Goal: Transaction & Acquisition: Purchase product/service

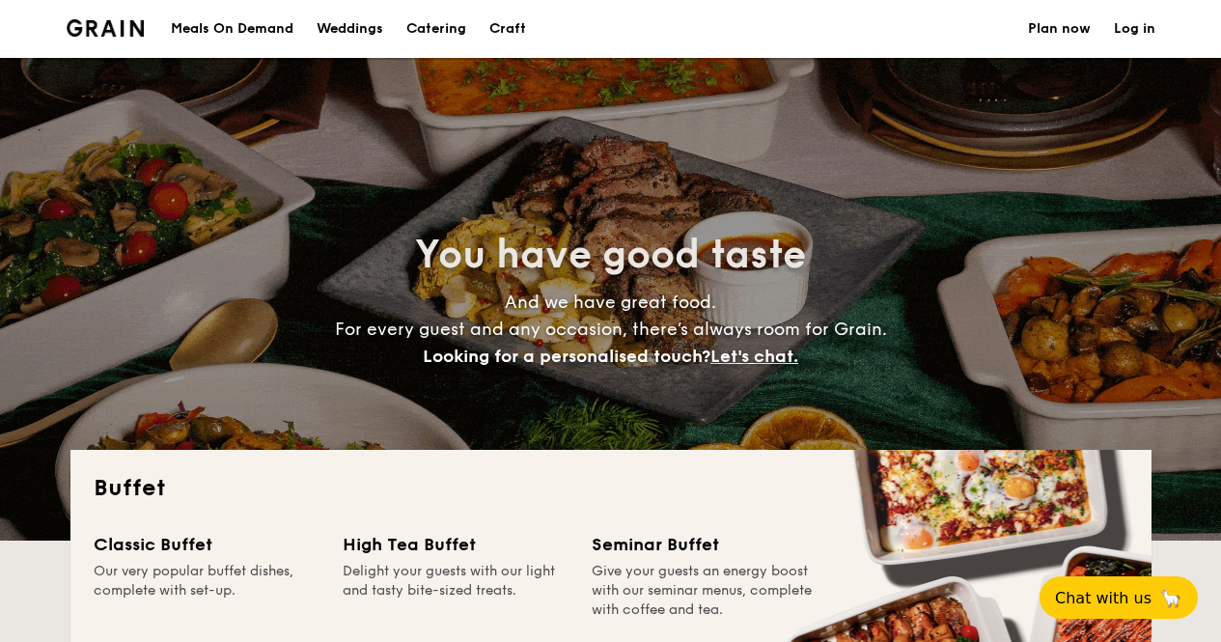
select select
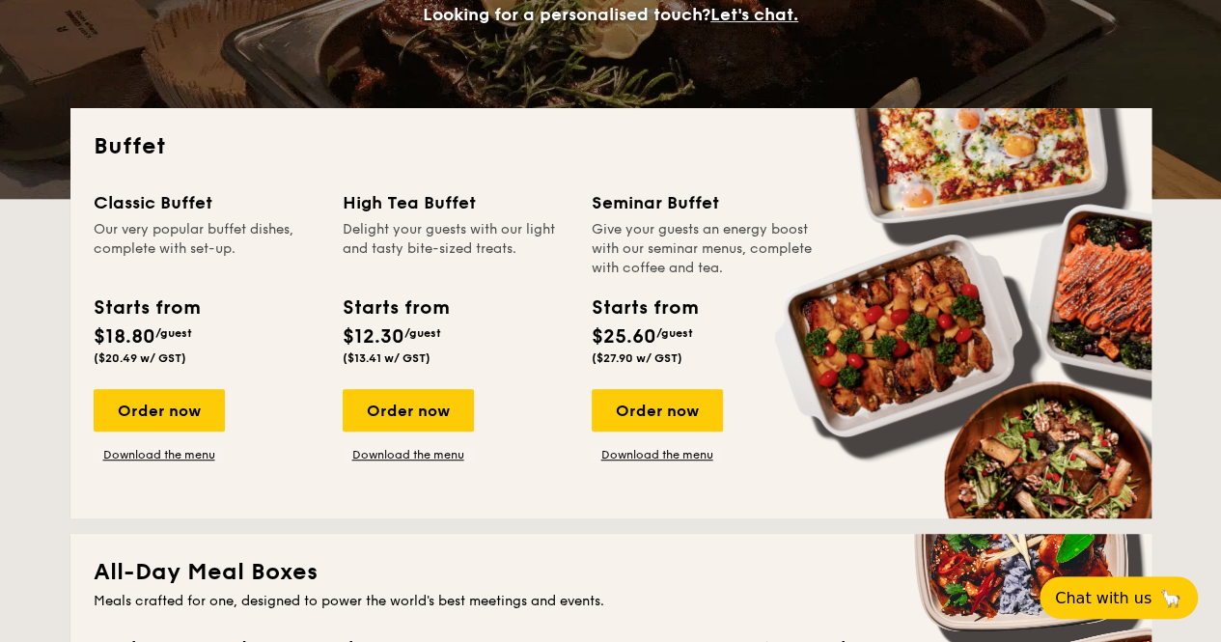
scroll to position [343, 0]
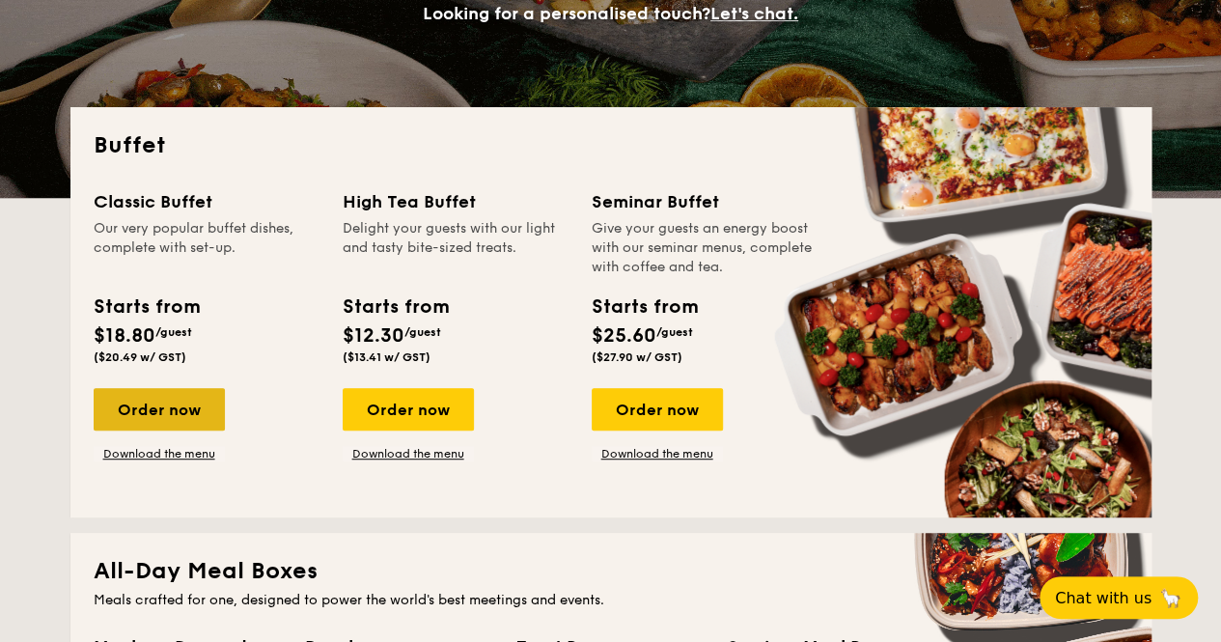
click at [209, 408] on div "Order now" at bounding box center [159, 409] width 131 height 42
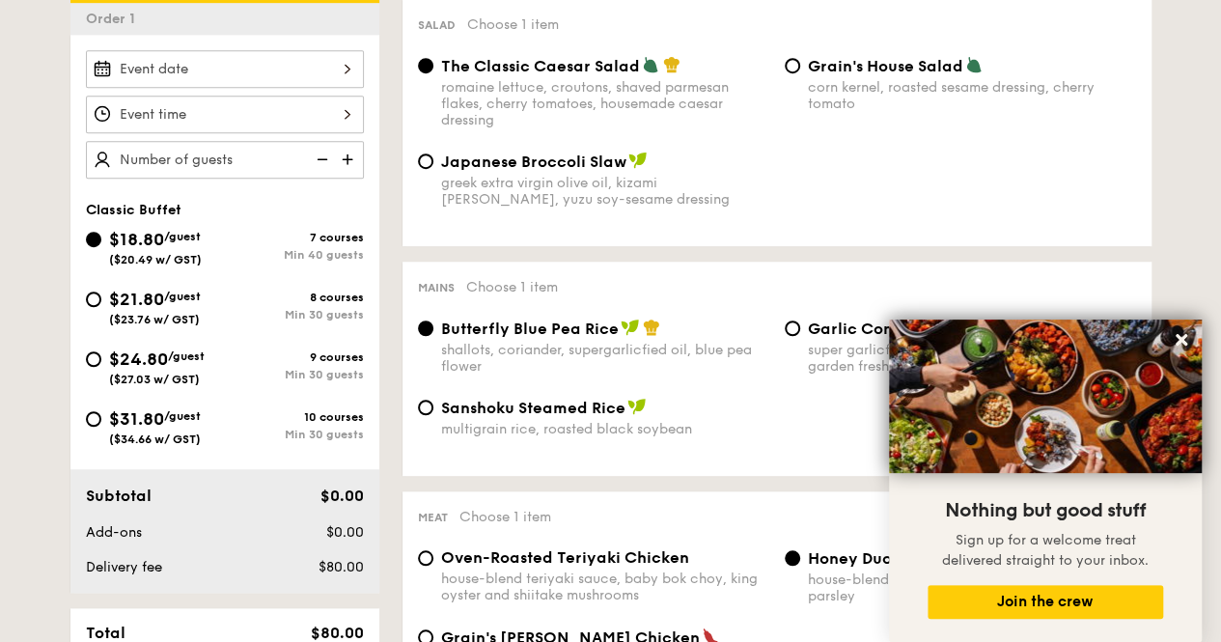
scroll to position [540, 0]
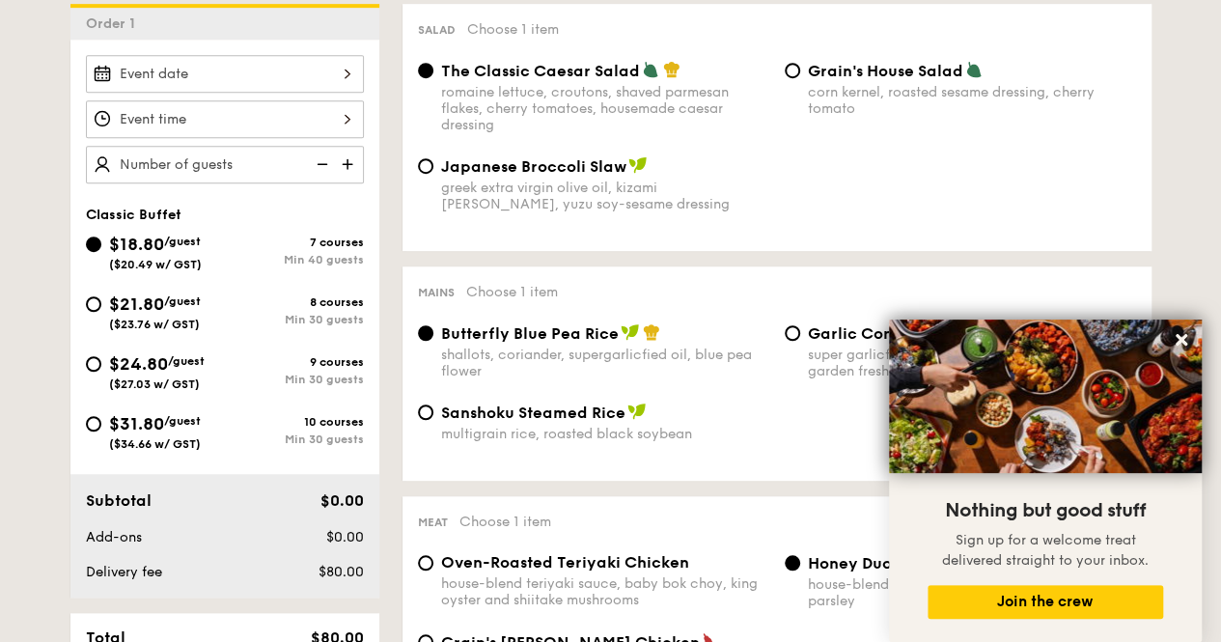
click at [201, 319] on div "$21.80 /guest ($23.76 w/ GST)" at bounding box center [155, 310] width 92 height 41
click at [101, 312] on input "$21.80 /guest ($23.76 w/ GST) 8 courses Min 30 guests" at bounding box center [93, 303] width 15 height 15
radio input "true"
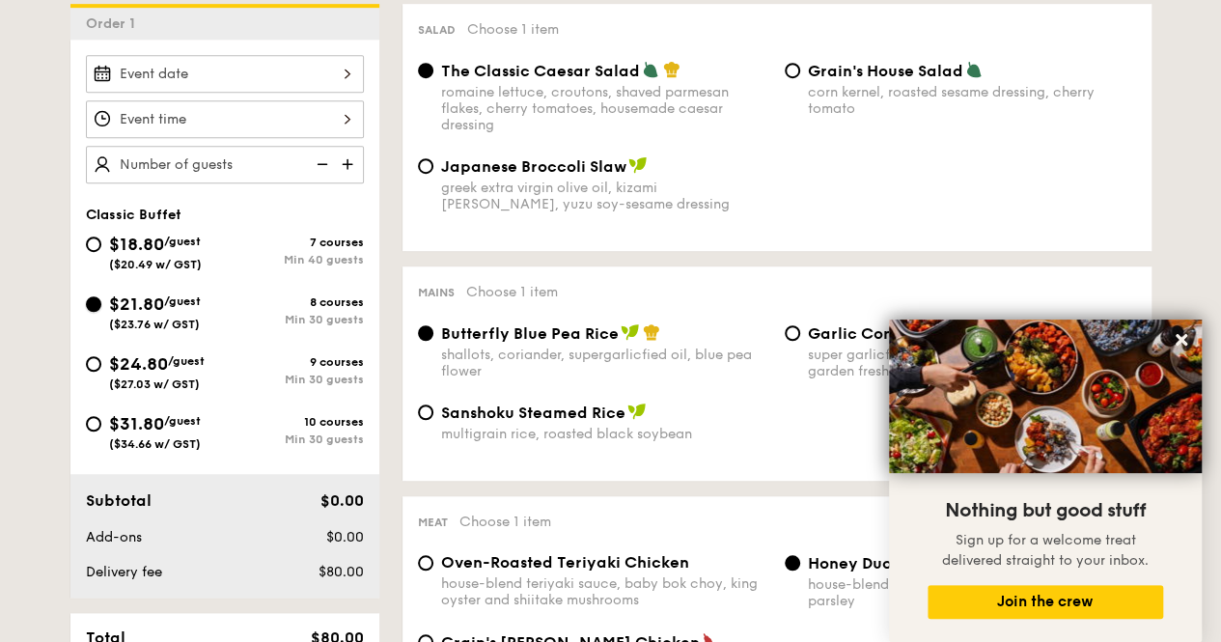
radio input "true"
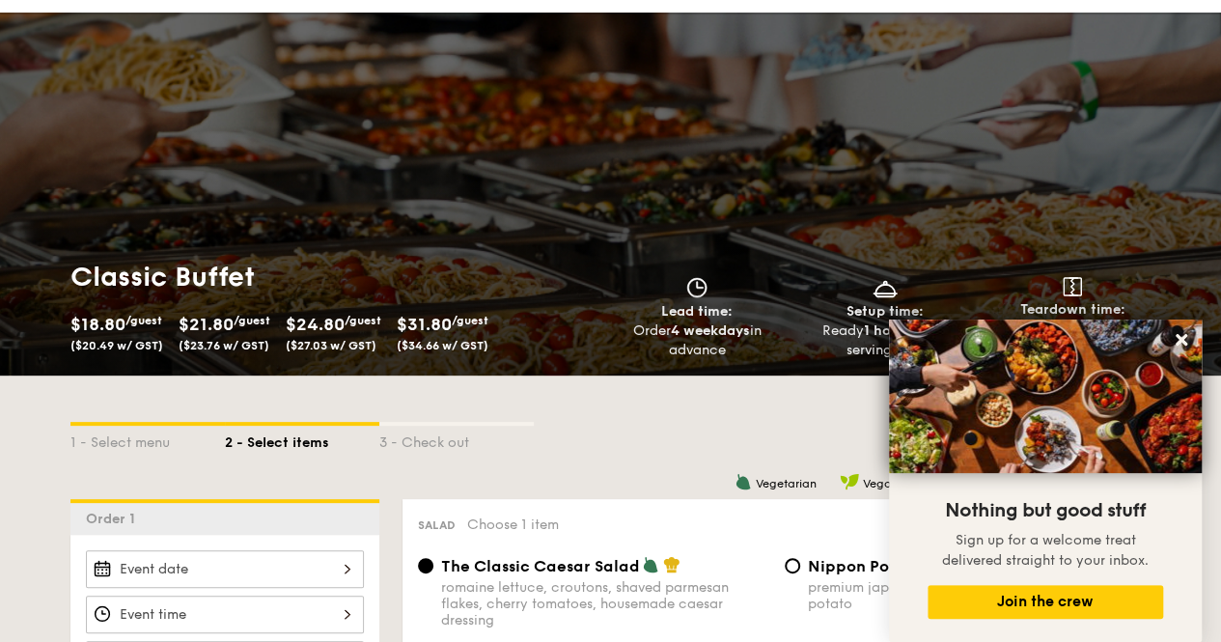
scroll to position [0, 0]
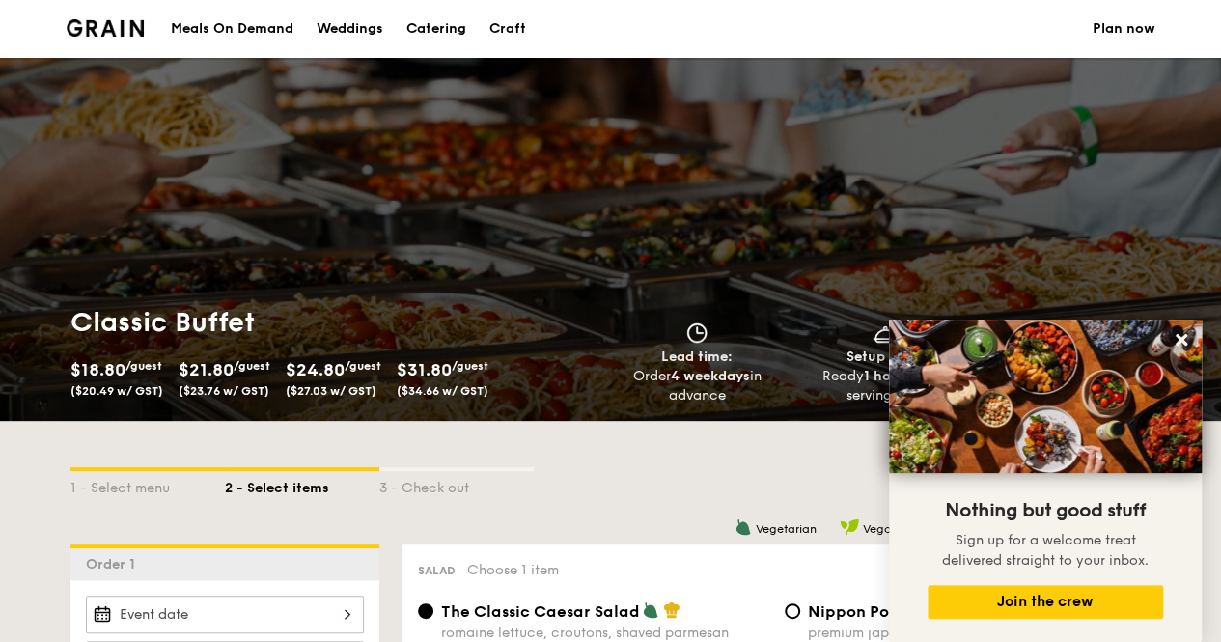
click at [291, 32] on div "Meals On Demand" at bounding box center [232, 29] width 123 height 58
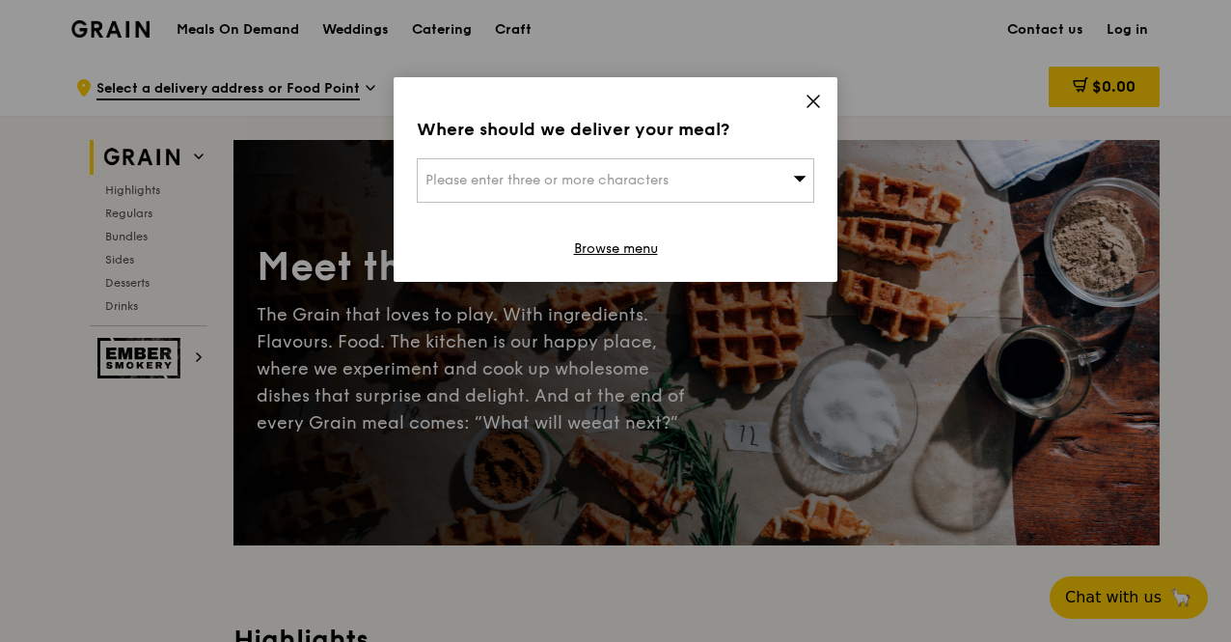
click at [814, 98] on icon at bounding box center [814, 102] width 12 height 12
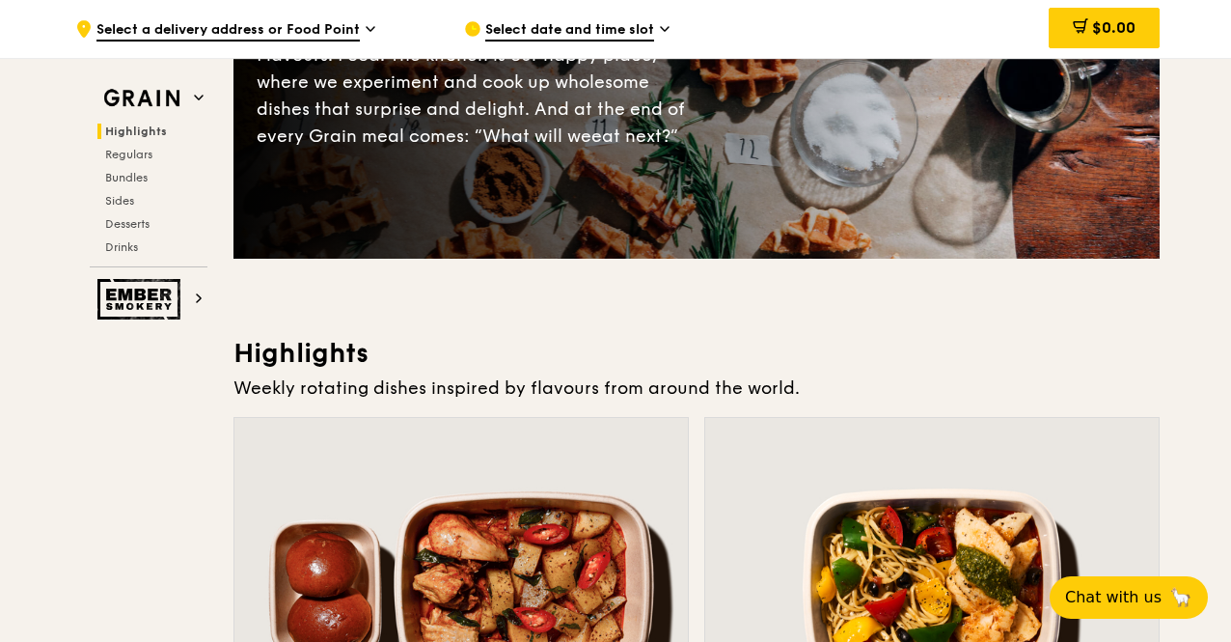
scroll to position [17, 0]
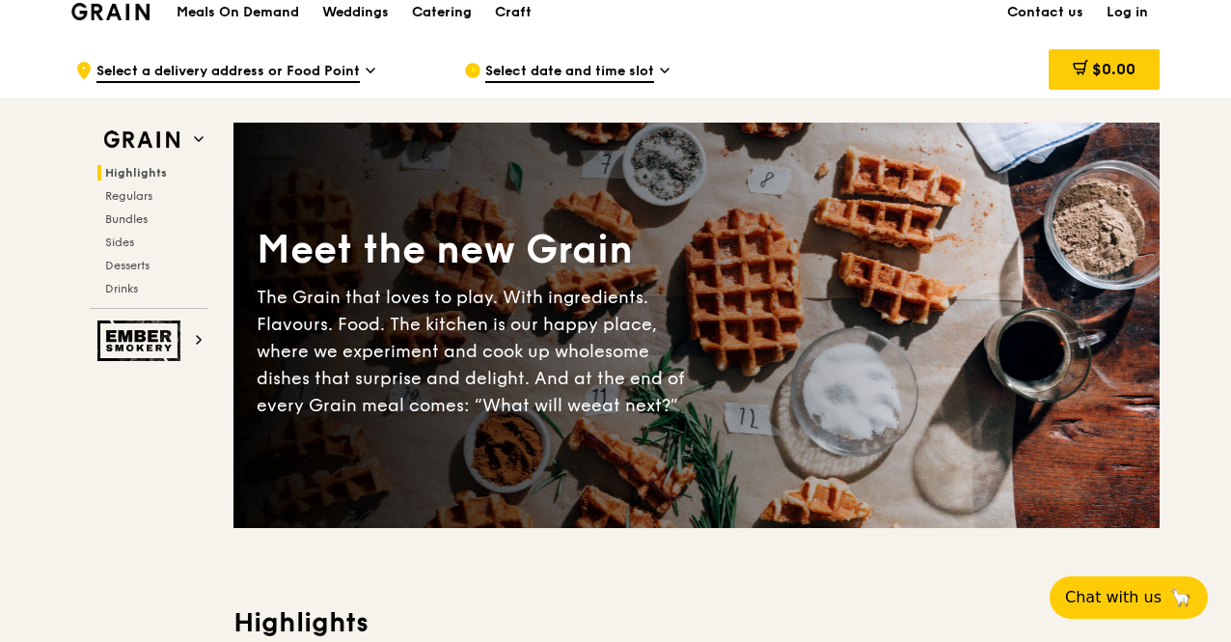
click at [438, 16] on div "Catering" at bounding box center [442, 13] width 60 height 58
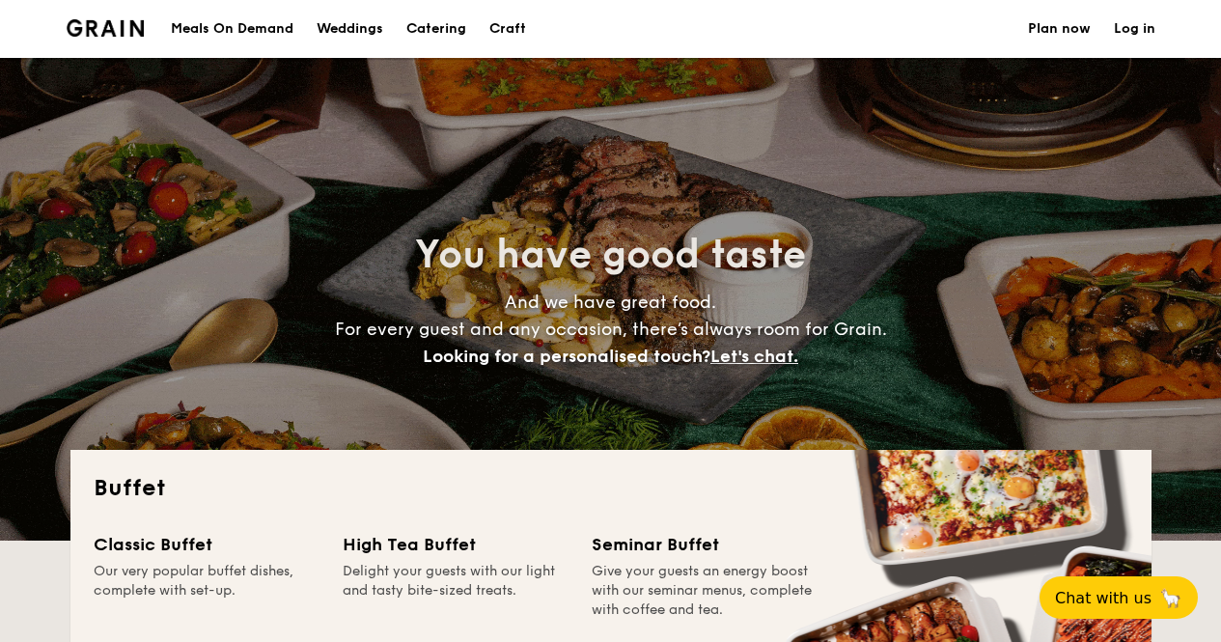
select select
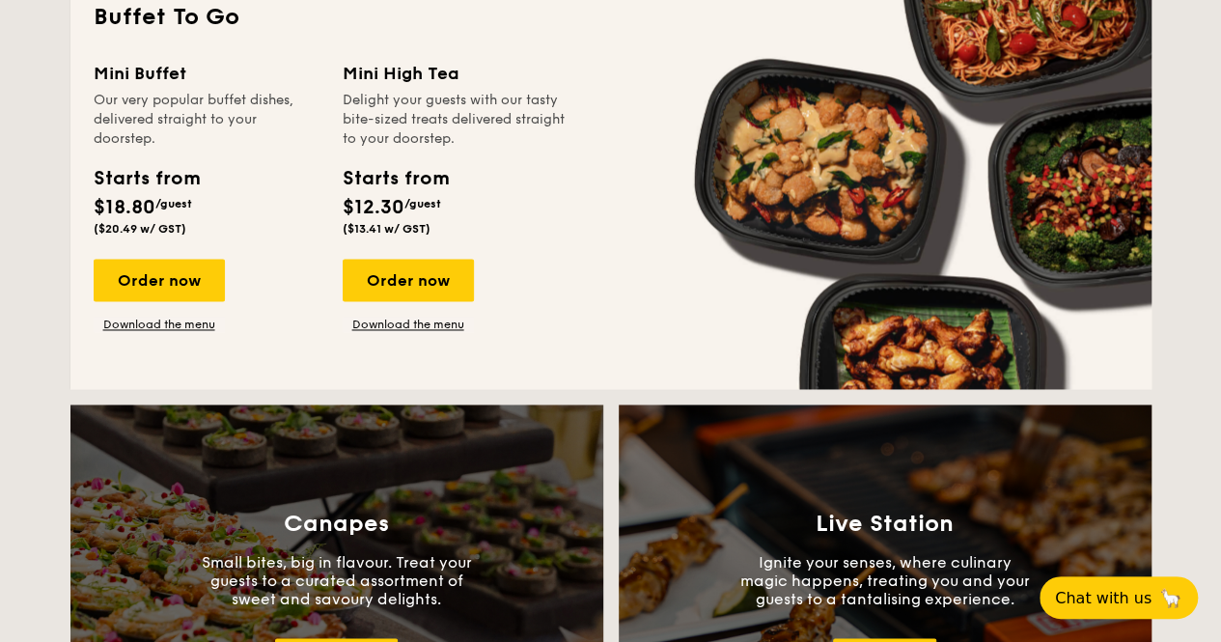
scroll to position [1318, 0]
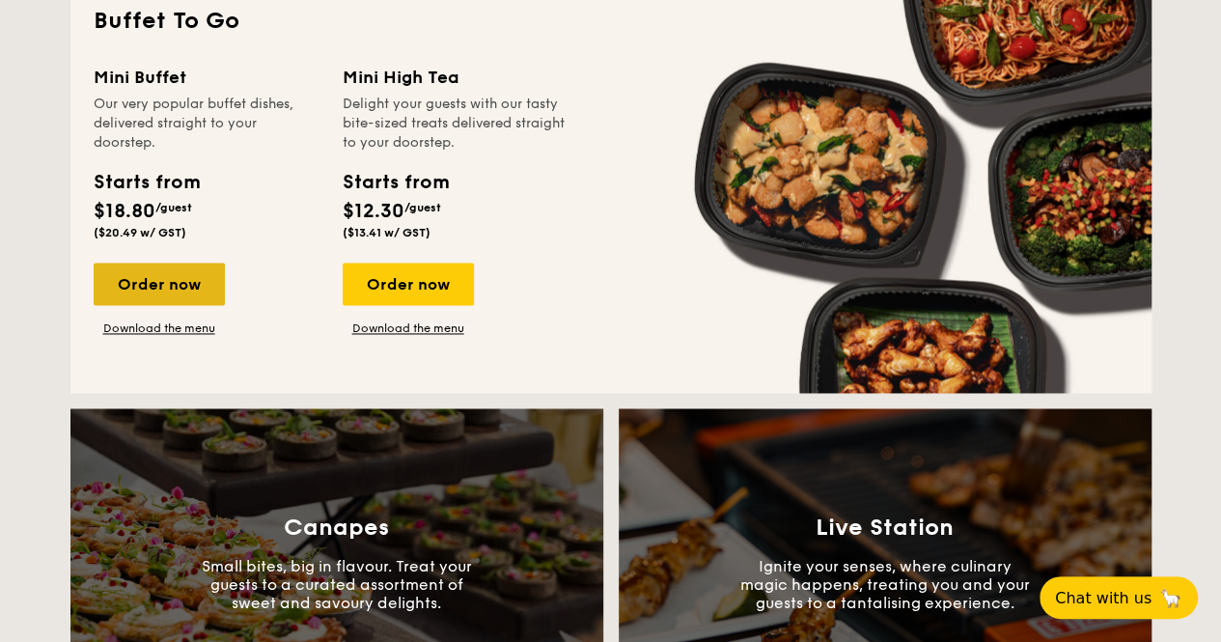
click at [205, 272] on div "Order now" at bounding box center [159, 283] width 131 height 42
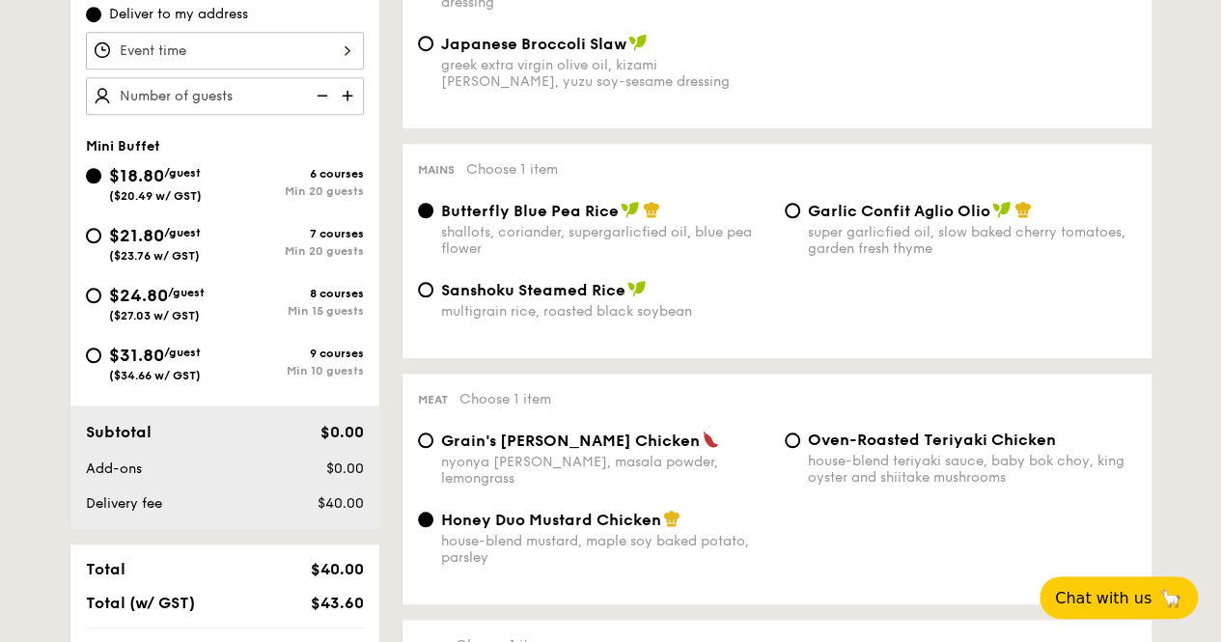
scroll to position [469, 0]
